Goal: Task Accomplishment & Management: Use online tool/utility

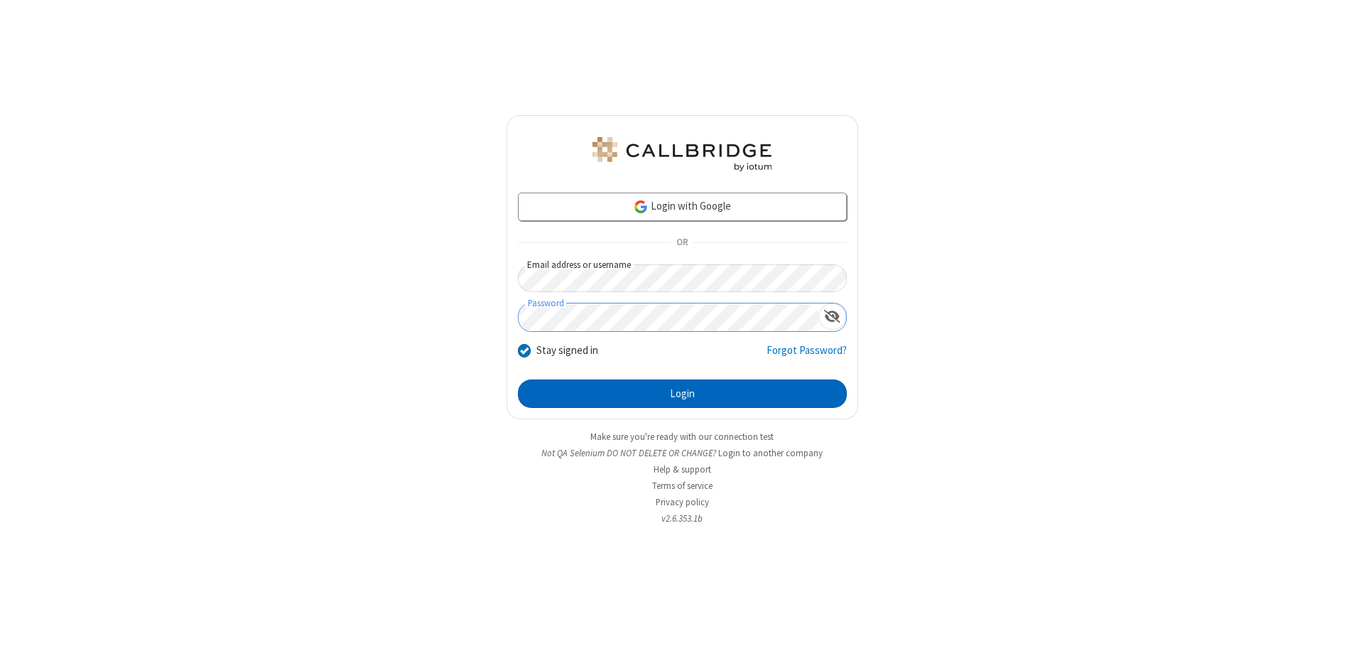
click at [682, 394] on button "Login" at bounding box center [682, 393] width 329 height 28
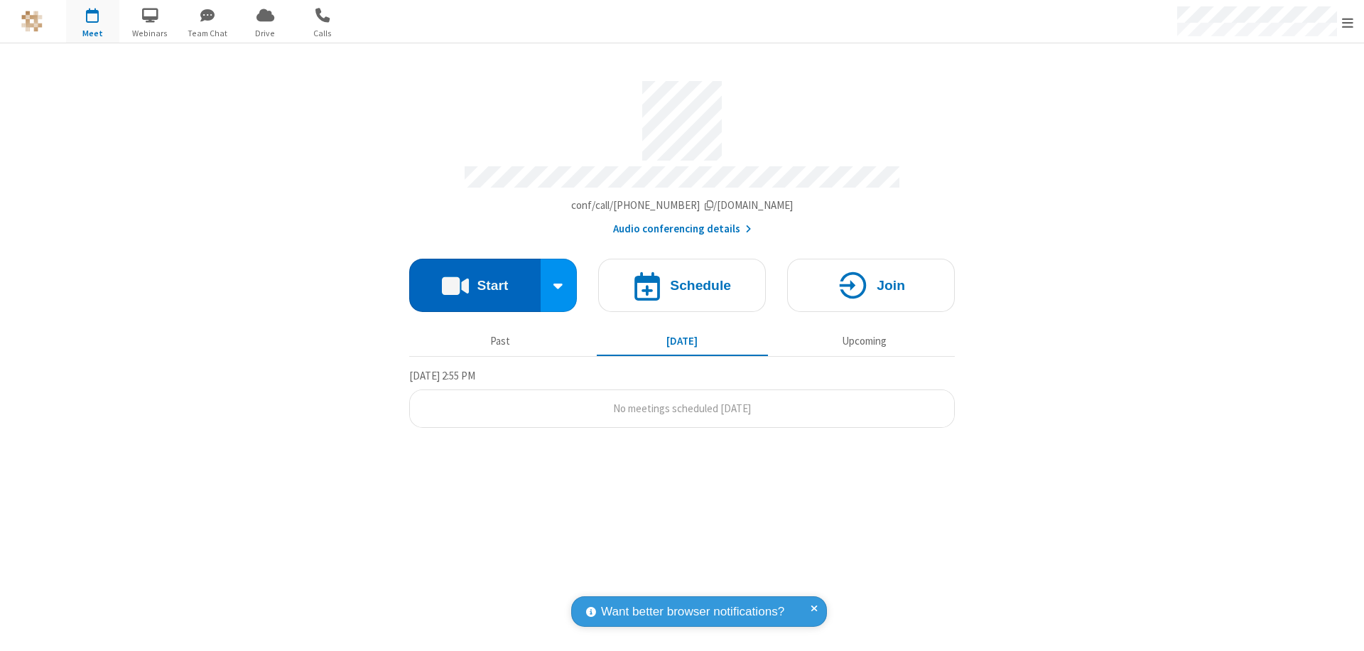
click at [475, 279] on button "Start" at bounding box center [474, 285] width 131 height 53
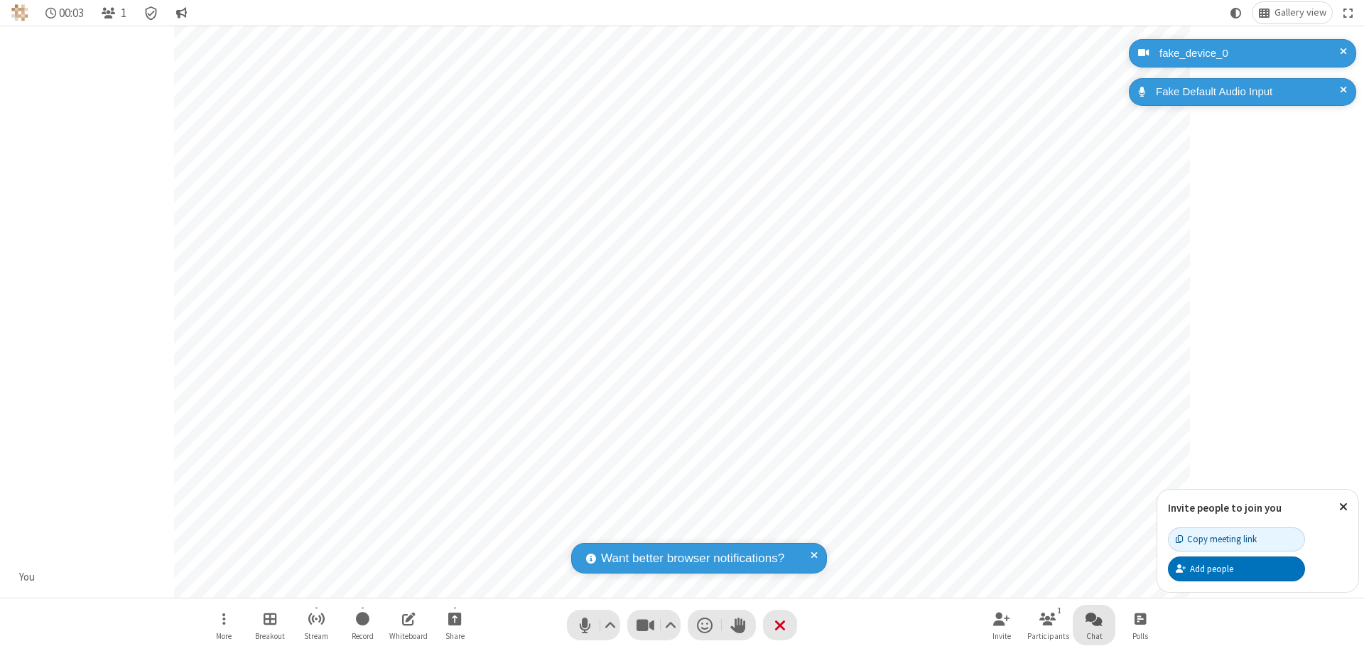
click at [1094, 618] on span "Open chat" at bounding box center [1094, 619] width 17 height 18
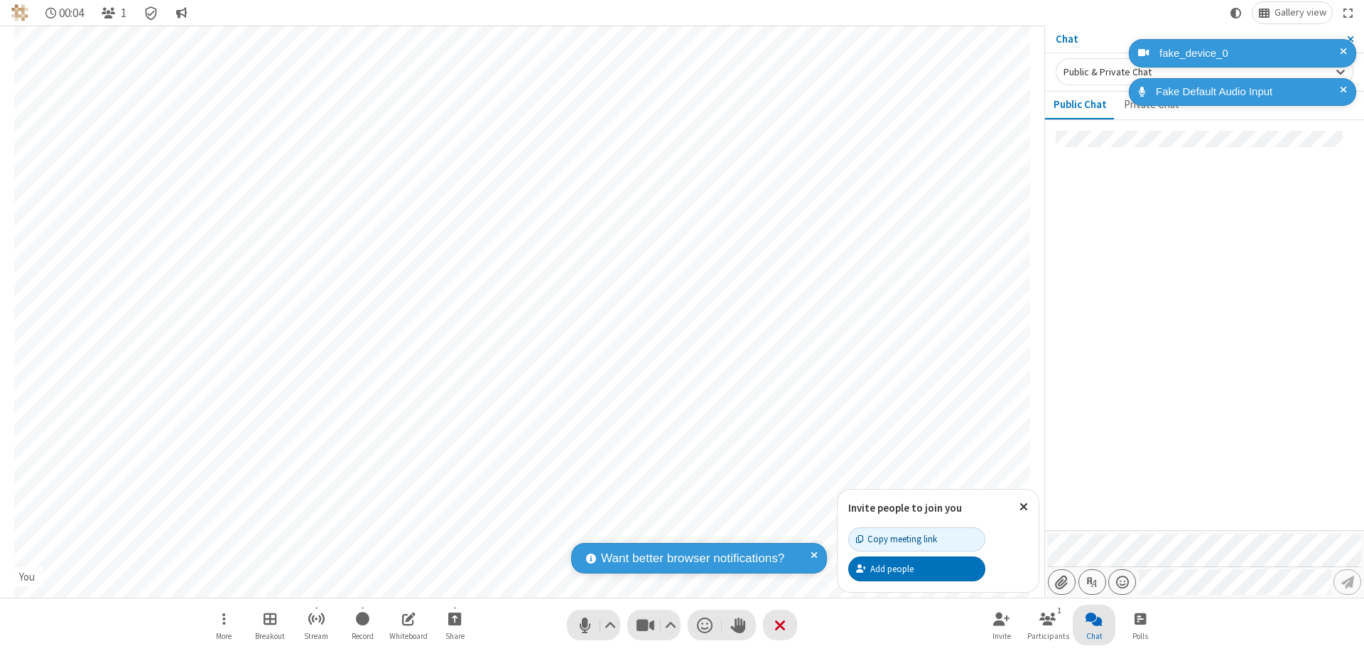
type input "C:\fakepath\doc_test.docx"
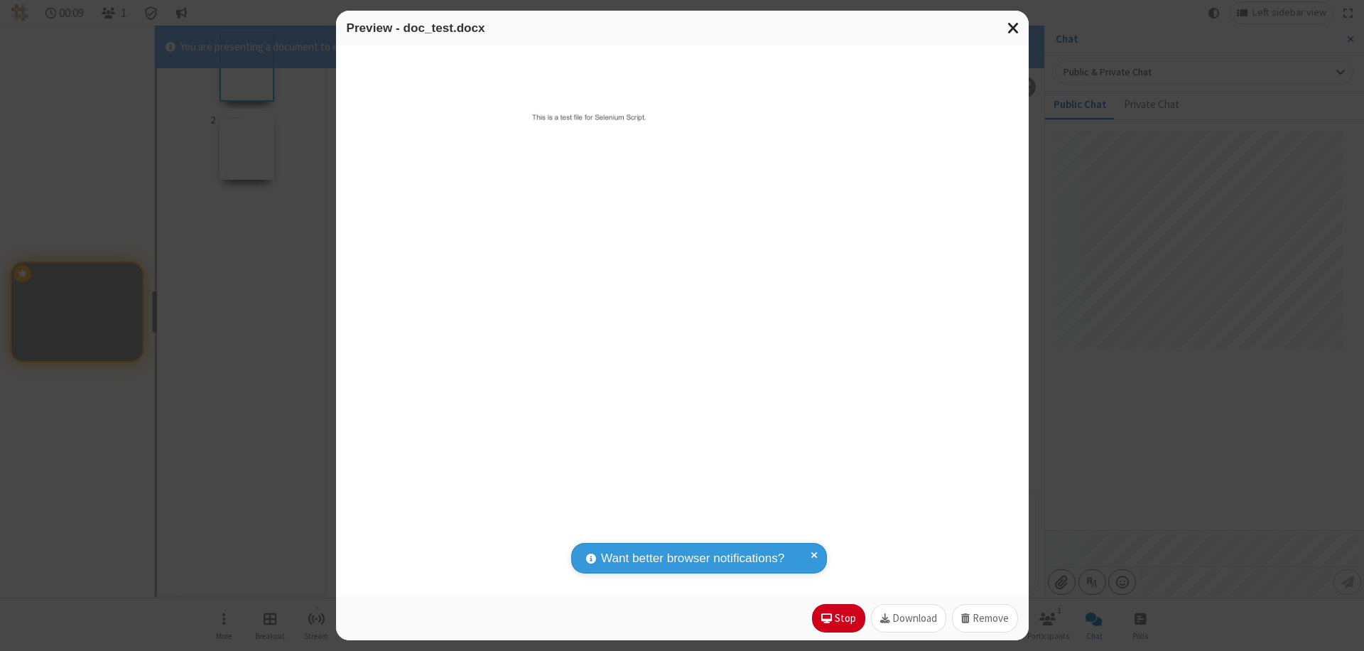
click at [1013, 28] on span "Close modal" at bounding box center [1014, 27] width 13 height 18
